Goal: Entertainment & Leisure: Consume media (video, audio)

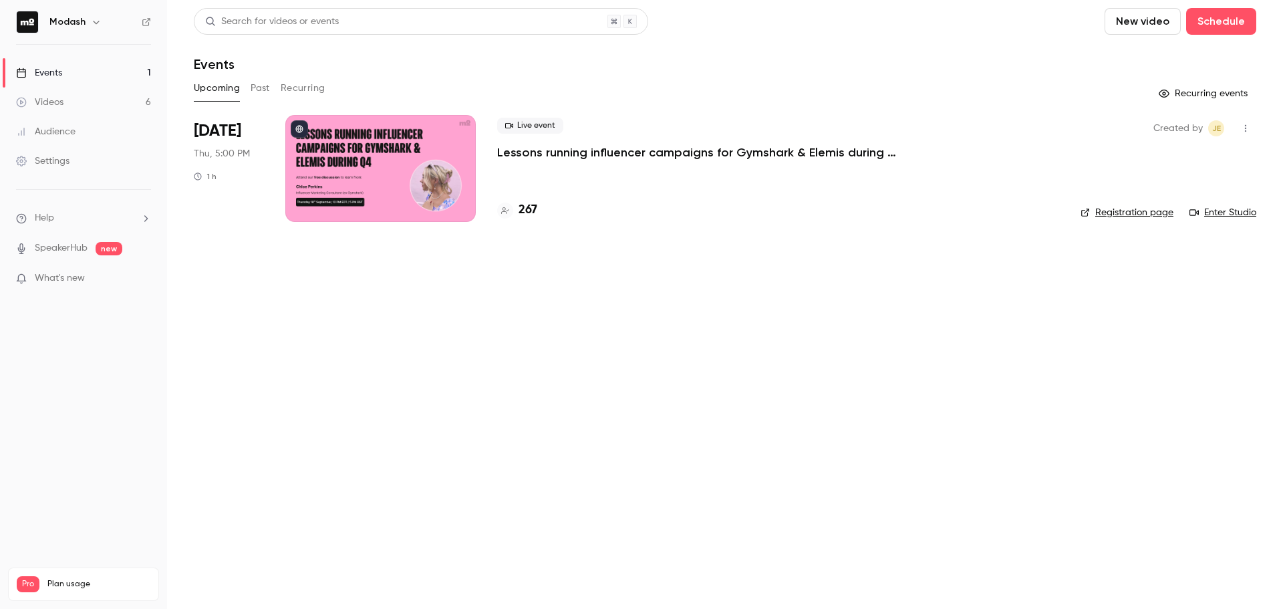
click at [256, 83] on button "Past" at bounding box center [260, 88] width 19 height 21
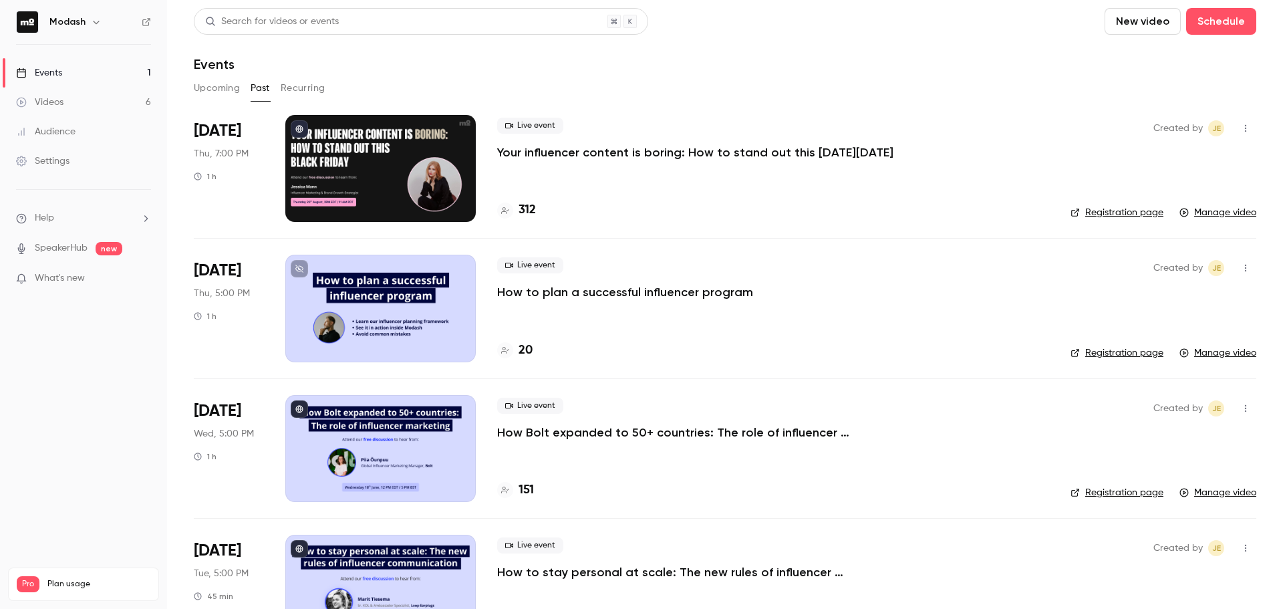
click at [227, 86] on button "Upcoming" at bounding box center [217, 88] width 46 height 21
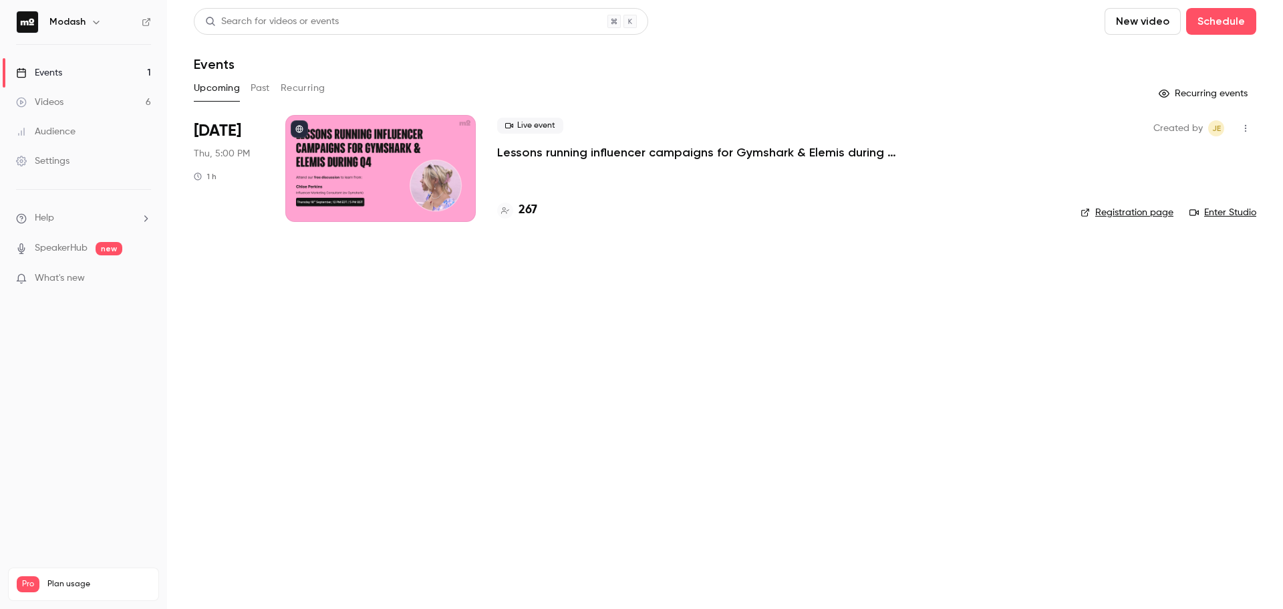
click at [557, 159] on p "Lessons running influencer campaigns for Gymshark & Elemis during Q4" at bounding box center [697, 152] width 401 height 16
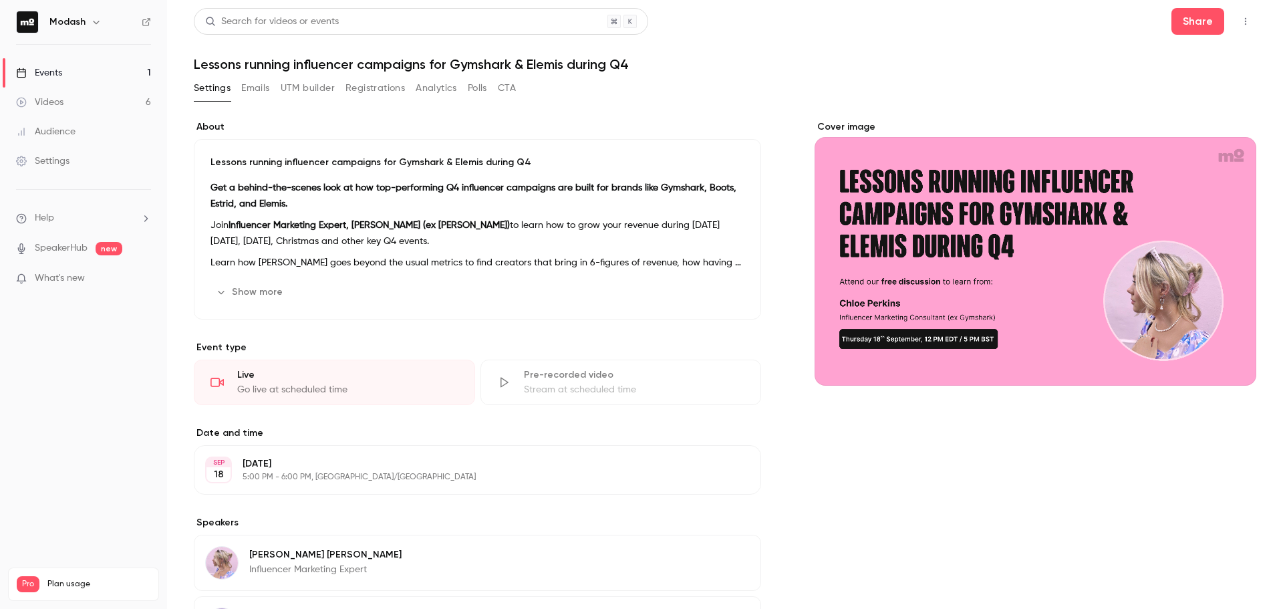
click at [381, 95] on button "Registrations" at bounding box center [374, 88] width 59 height 21
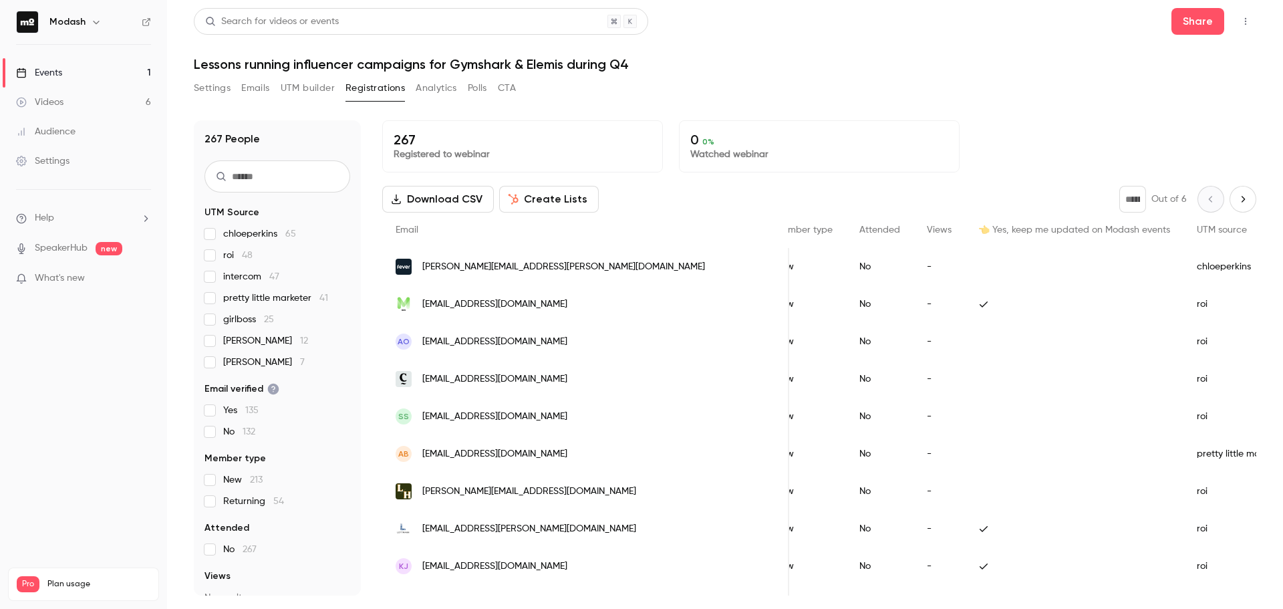
scroll to position [0, 555]
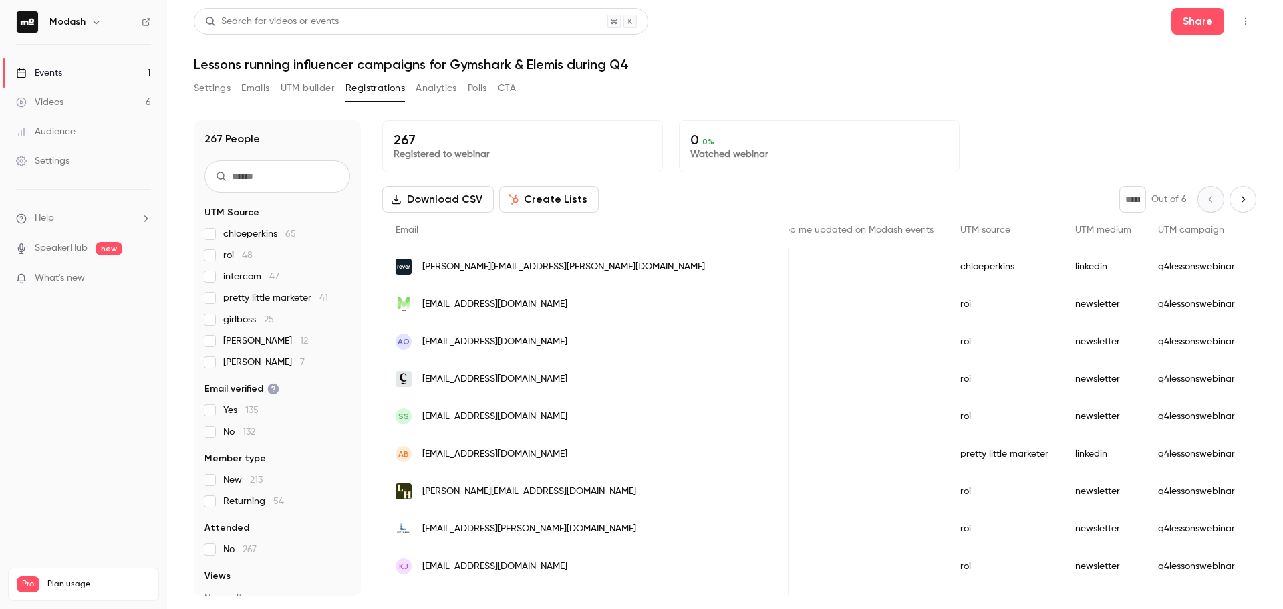
drag, startPoint x: 781, startPoint y: 265, endPoint x: 911, endPoint y: 273, distance: 130.6
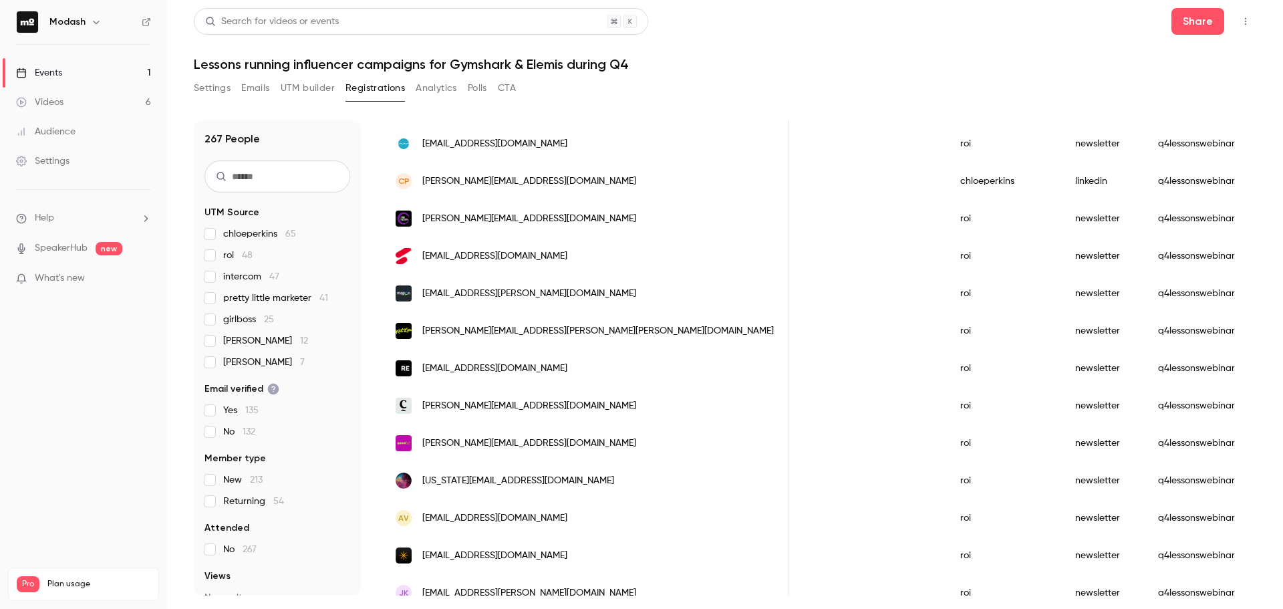
scroll to position [468, 0]
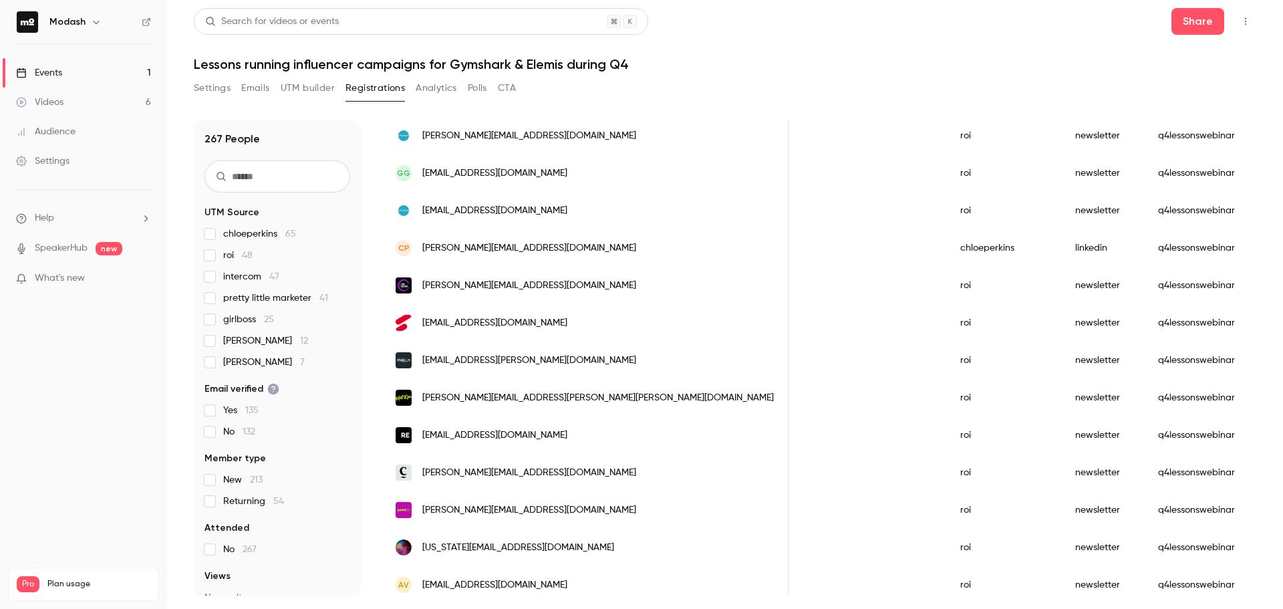
click at [61, 110] on link "Videos 6" at bounding box center [83, 102] width 167 height 29
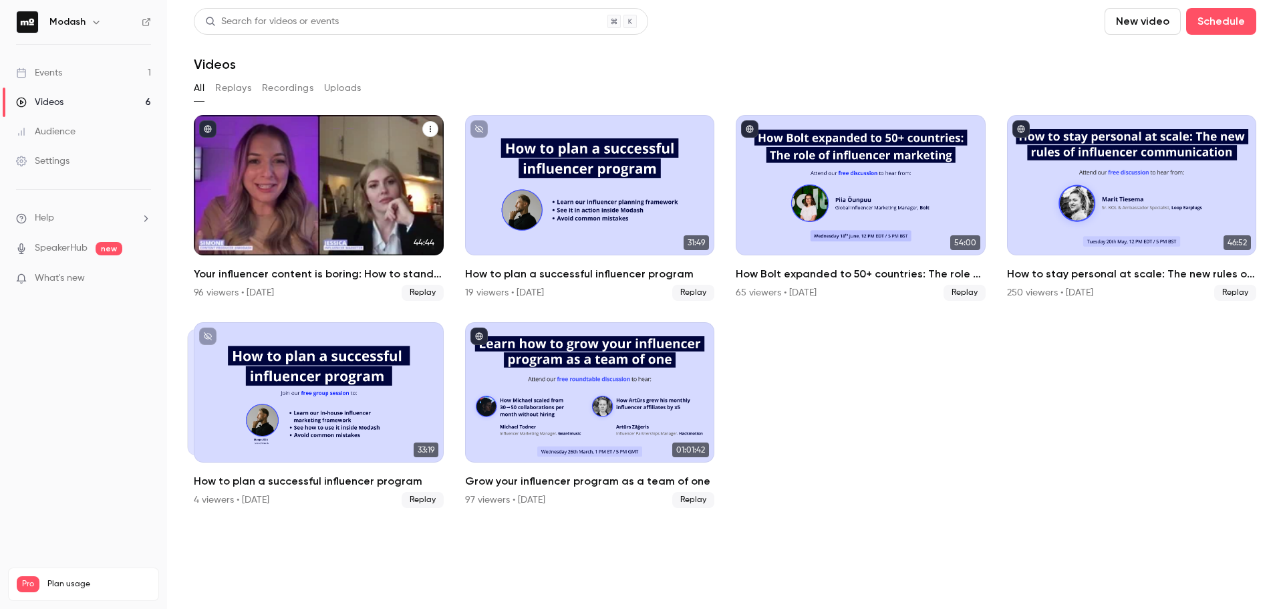
click at [290, 278] on h2 "Your influencer content is boring: How to stand out this [DATE][DATE]" at bounding box center [319, 274] width 250 height 16
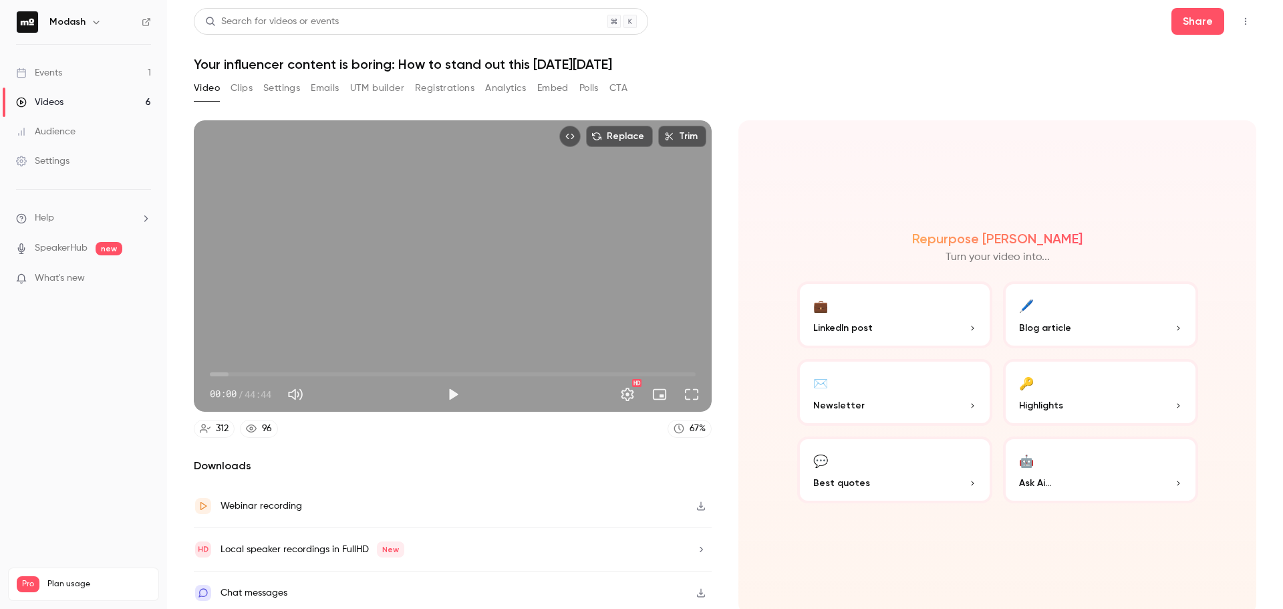
scroll to position [3, 0]
